Goal: Task Accomplishment & Management: Manage account settings

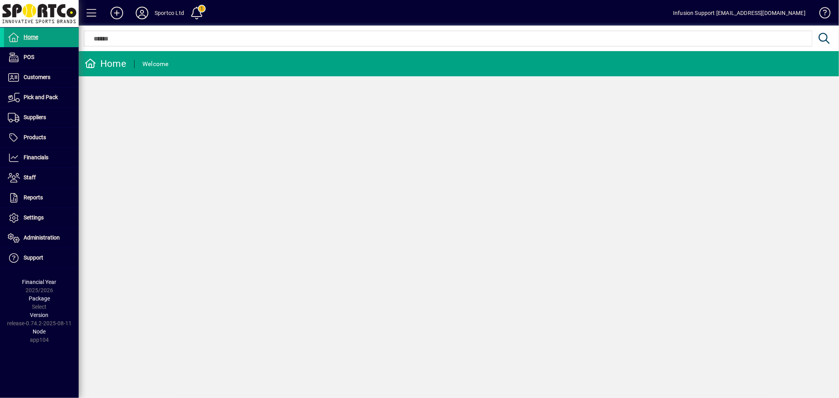
click at [143, 13] on icon at bounding box center [142, 13] width 16 height 13
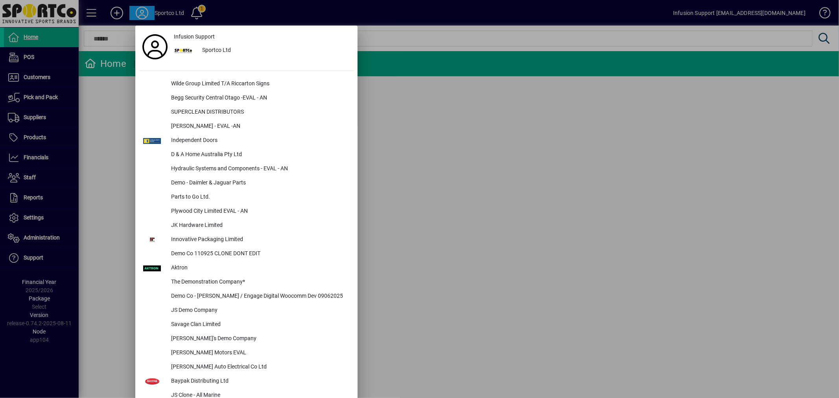
click at [37, 220] on div at bounding box center [419, 199] width 839 height 398
click at [37, 220] on span "Settings" at bounding box center [34, 217] width 20 height 6
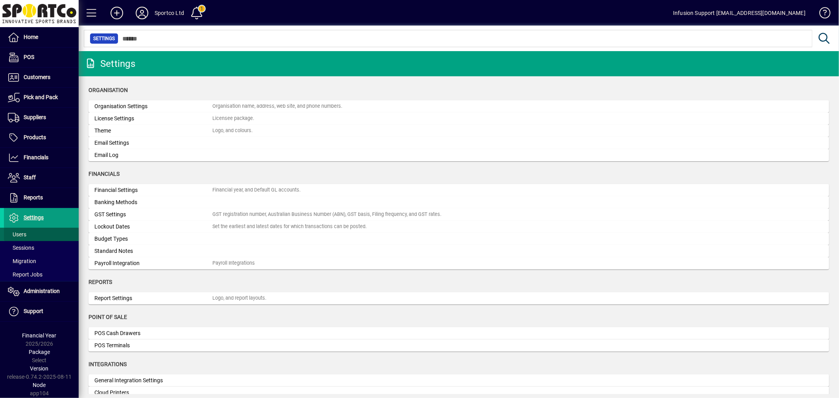
click at [29, 231] on span at bounding box center [41, 234] width 75 height 19
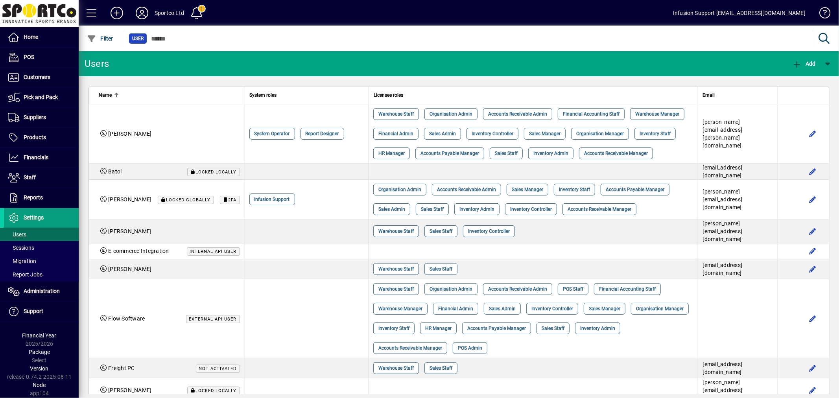
click at [144, 15] on icon at bounding box center [142, 13] width 16 height 13
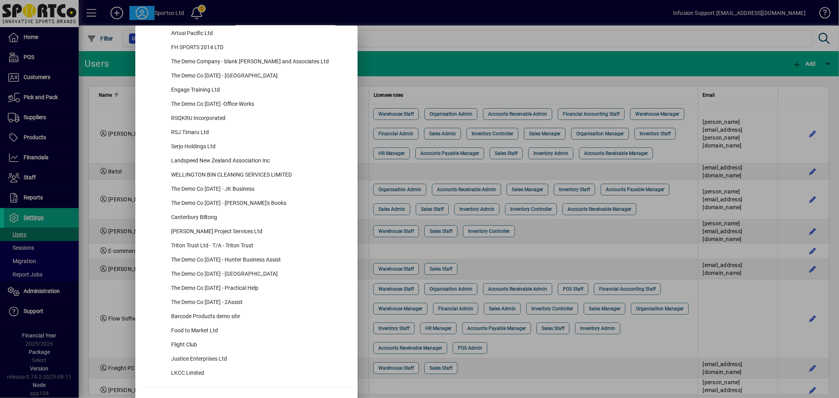
scroll to position [2910, 0]
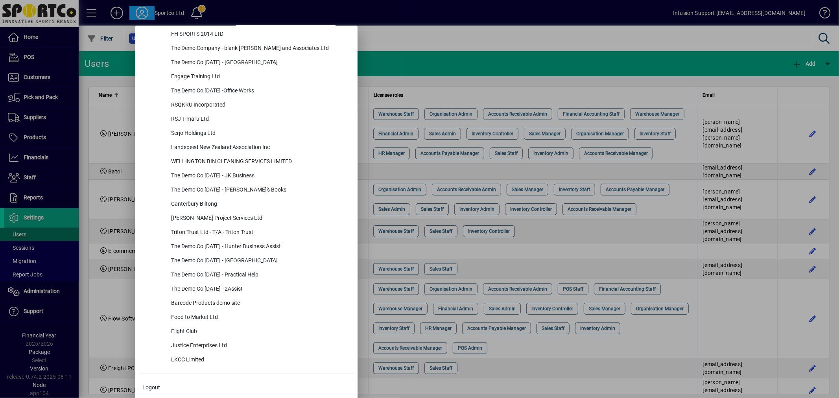
click at [32, 293] on div at bounding box center [419, 199] width 839 height 398
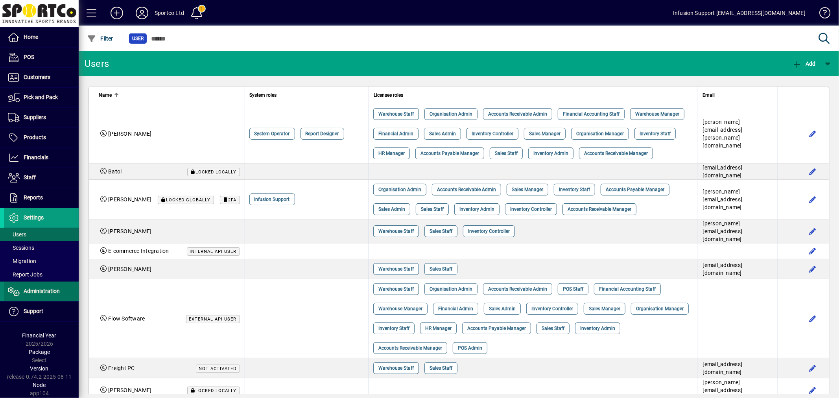
click at [32, 293] on span "Administration" at bounding box center [42, 291] width 36 height 6
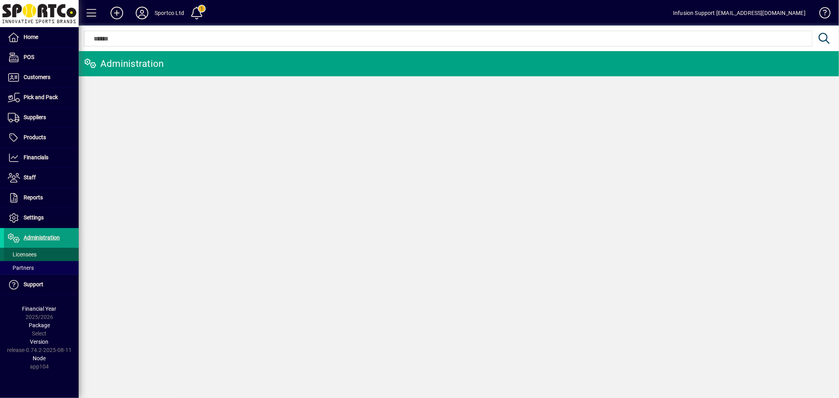
click at [26, 250] on span at bounding box center [41, 254] width 75 height 19
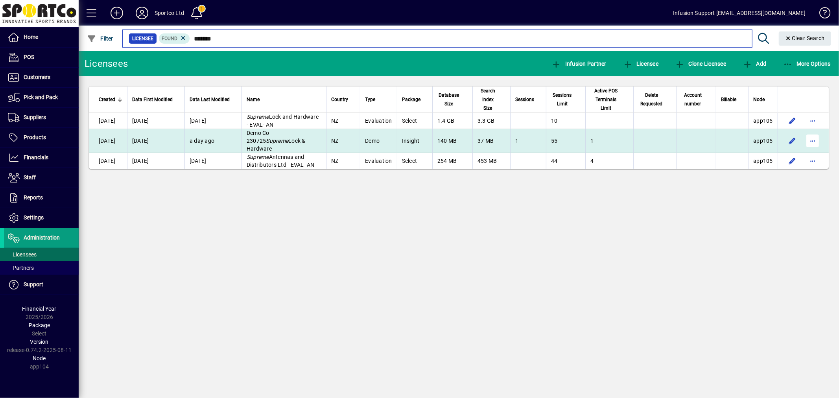
type input "*******"
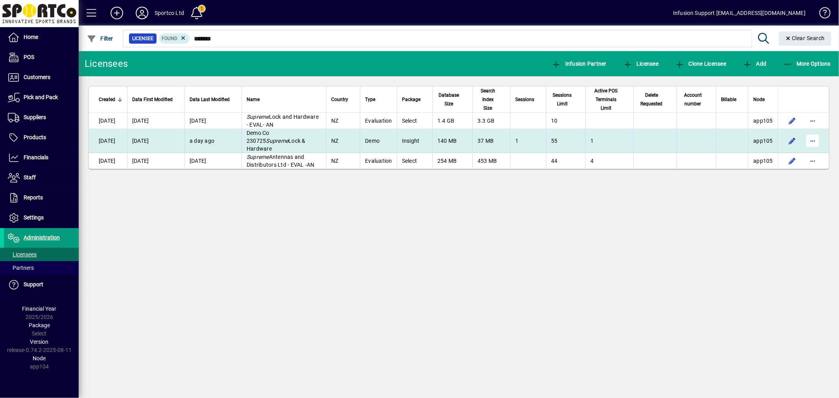
click at [814, 131] on span "button" at bounding box center [812, 140] width 19 height 19
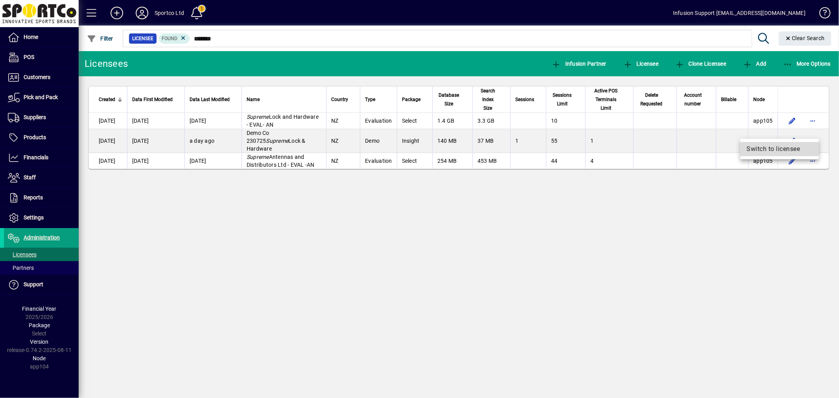
click at [793, 148] on span "Switch to licensee" at bounding box center [780, 148] width 66 height 9
